Goal: Task Accomplishment & Management: Use online tool/utility

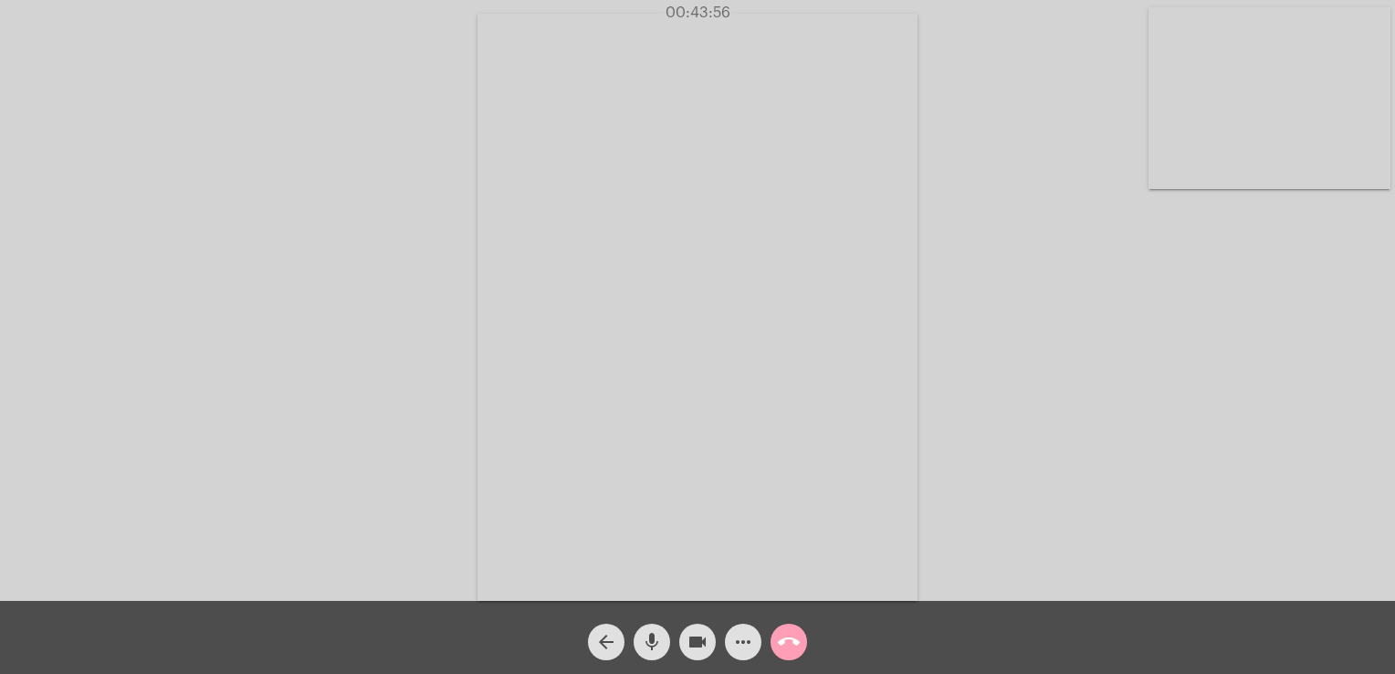
click at [790, 634] on mat-icon "call_end" at bounding box center [789, 642] width 22 height 22
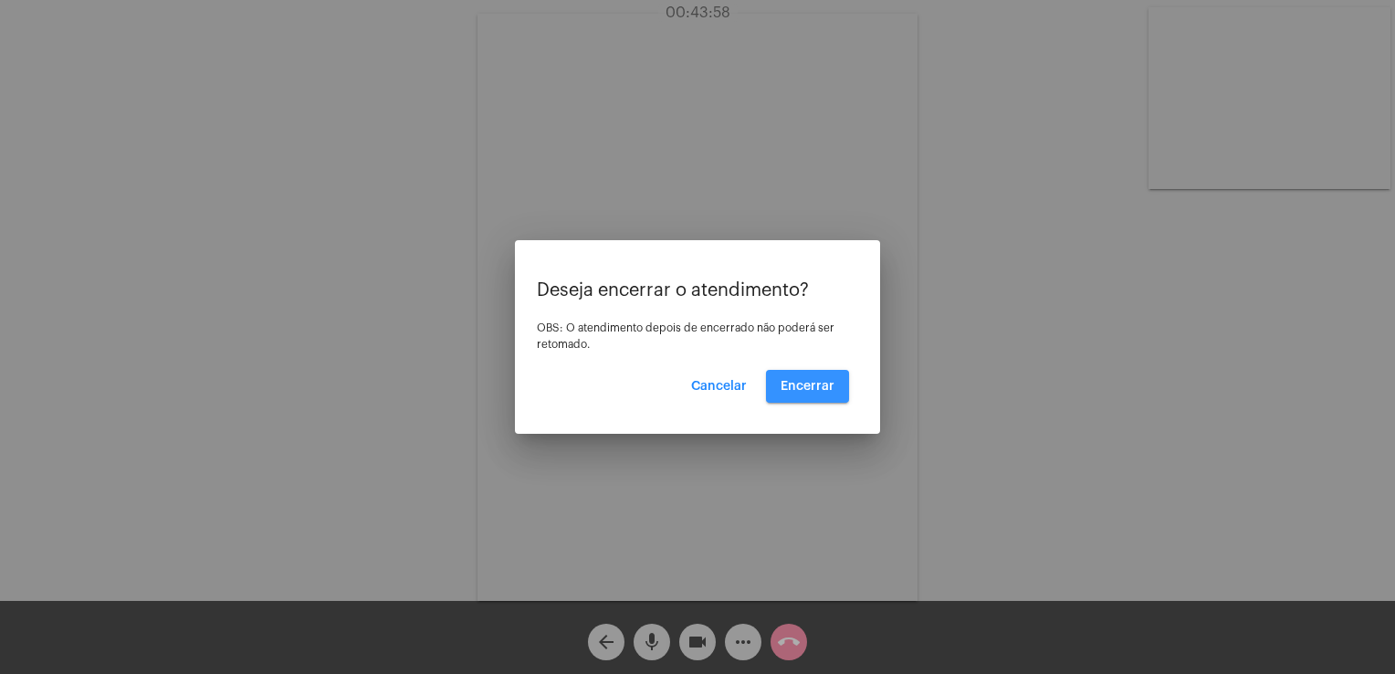
click at [808, 389] on span "Encerrar" at bounding box center [807, 386] width 54 height 13
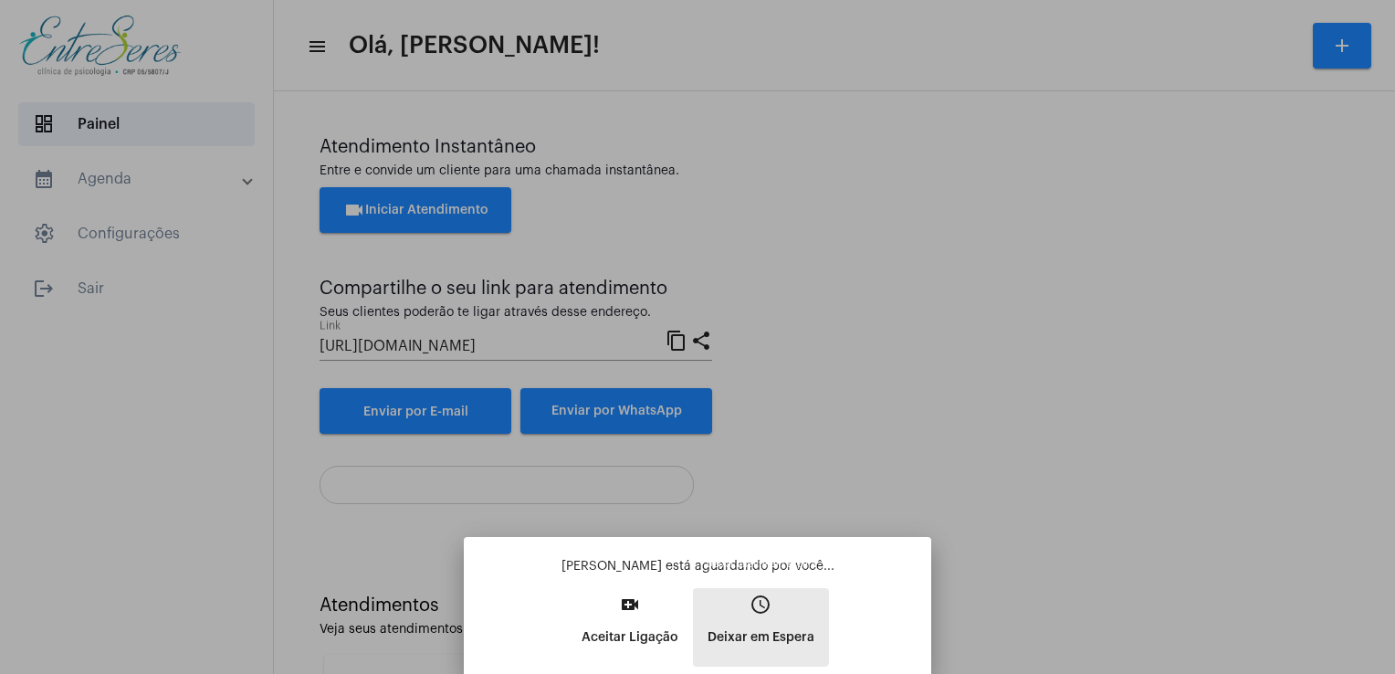
click at [732, 613] on button "access_time Deixar em [GEOGRAPHIC_DATA]" at bounding box center [761, 627] width 136 height 79
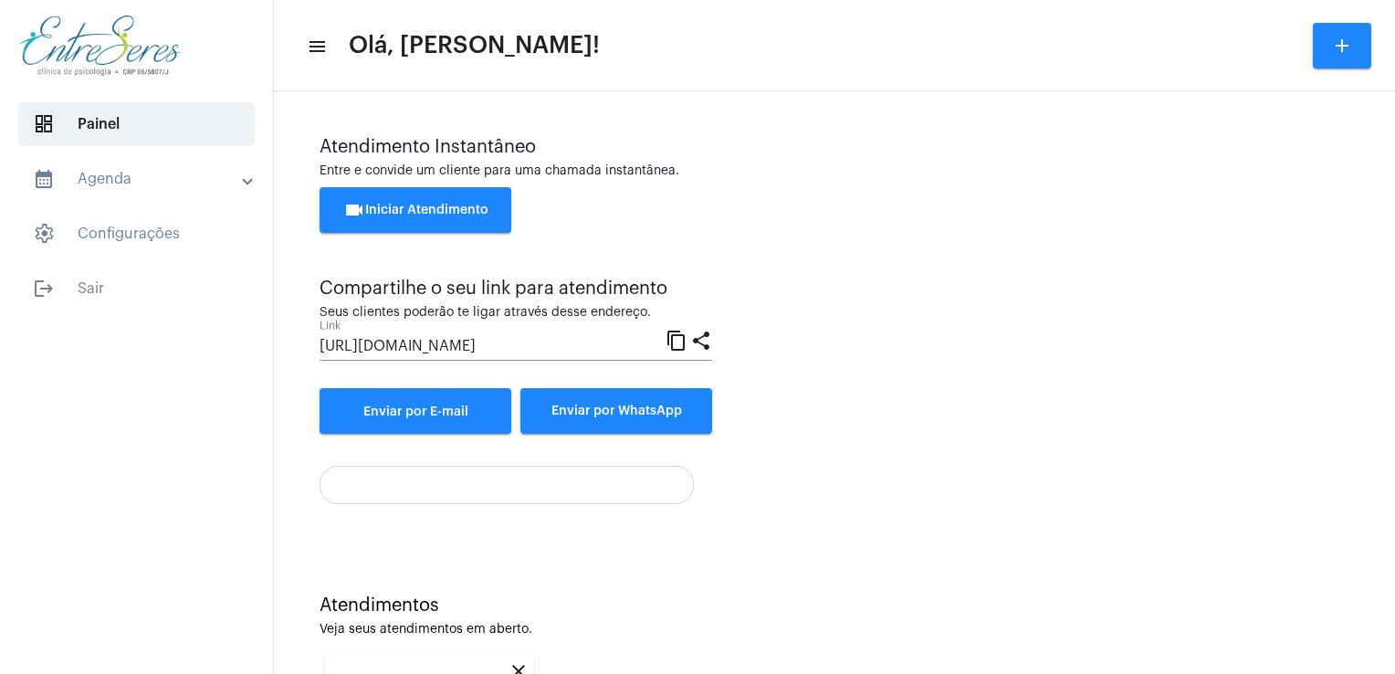
scroll to position [243, 0]
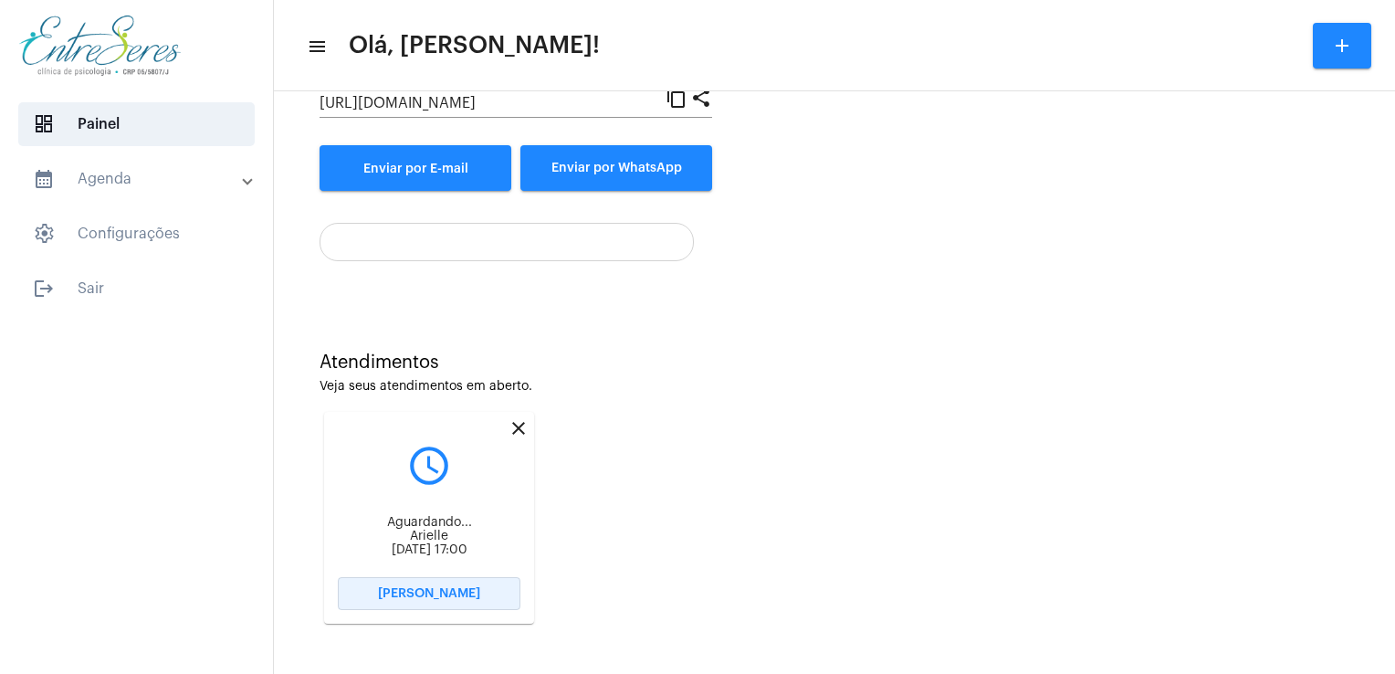
click at [433, 581] on button "[PERSON_NAME]" at bounding box center [429, 593] width 183 height 33
